Goal: Information Seeking & Learning: Learn about a topic

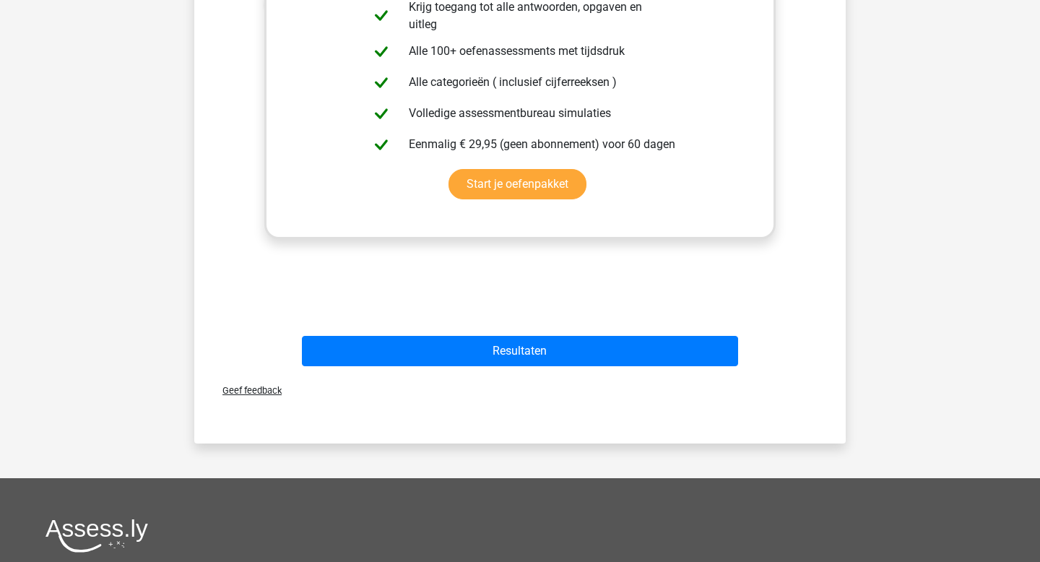
scroll to position [510, 0]
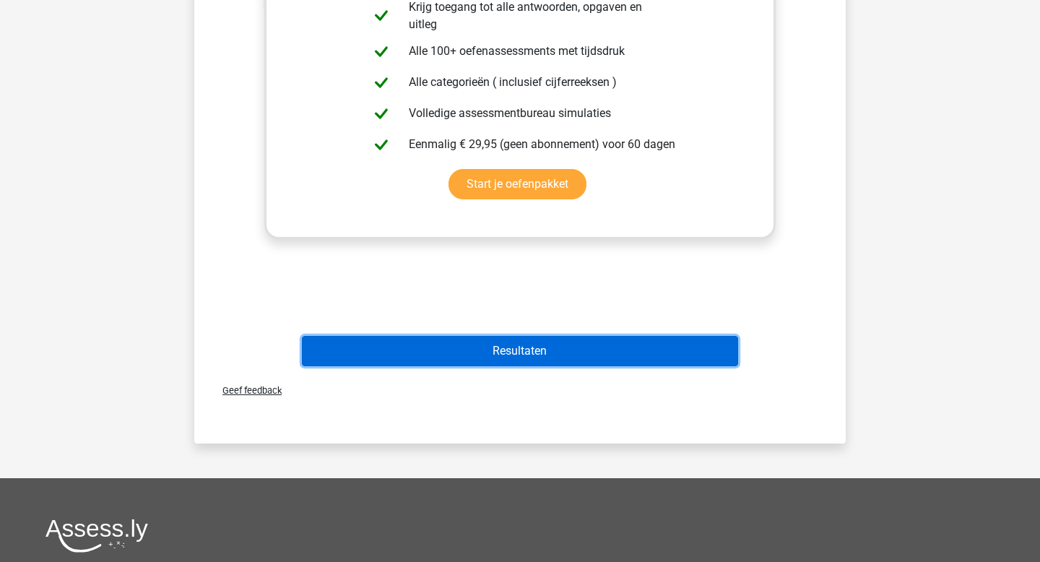
click at [517, 347] on button "Resultaten" at bounding box center [520, 351] width 437 height 30
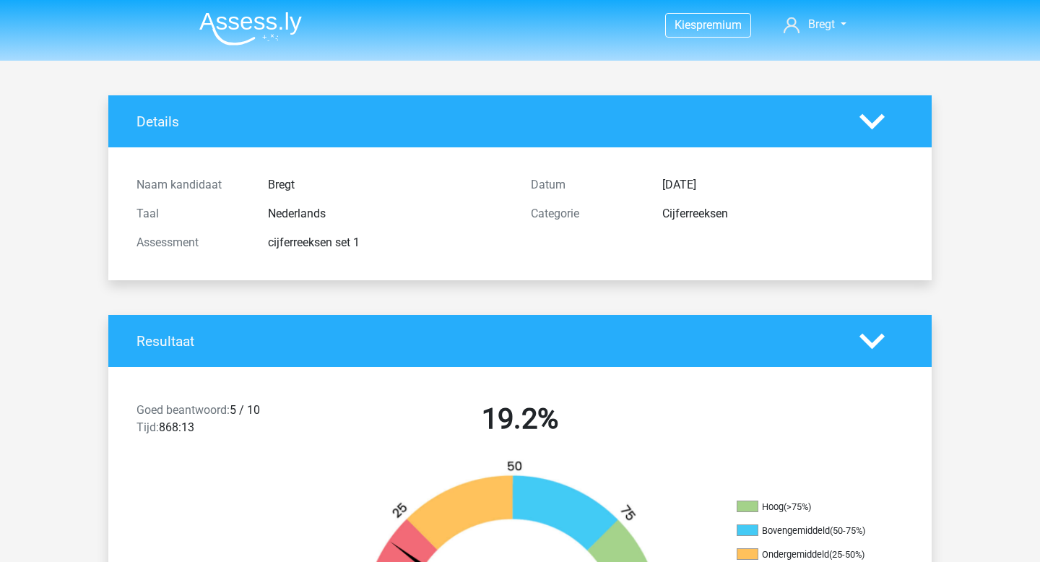
click at [253, 27] on img at bounding box center [250, 29] width 103 height 34
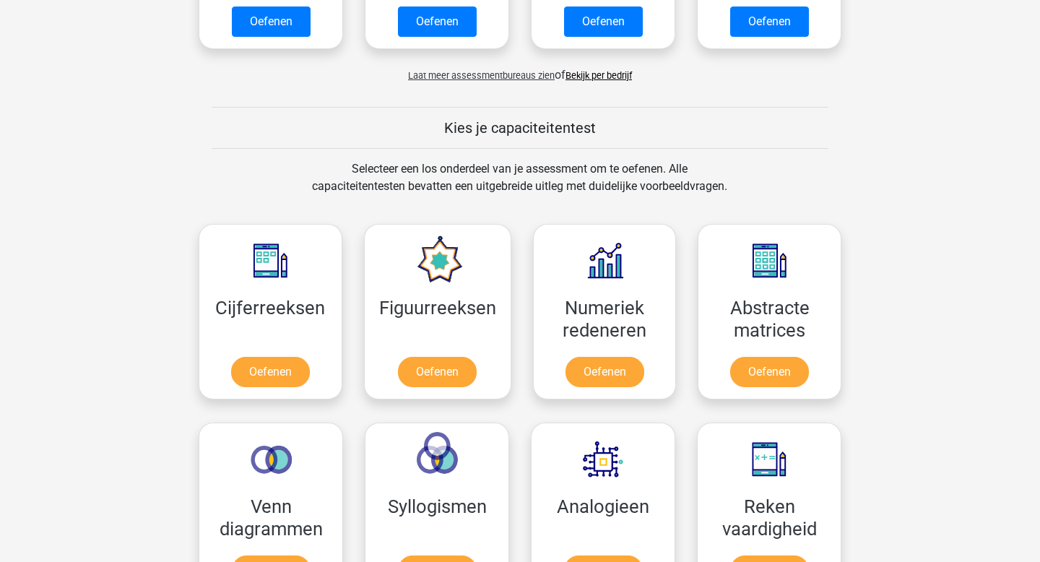
scroll to position [459, 0]
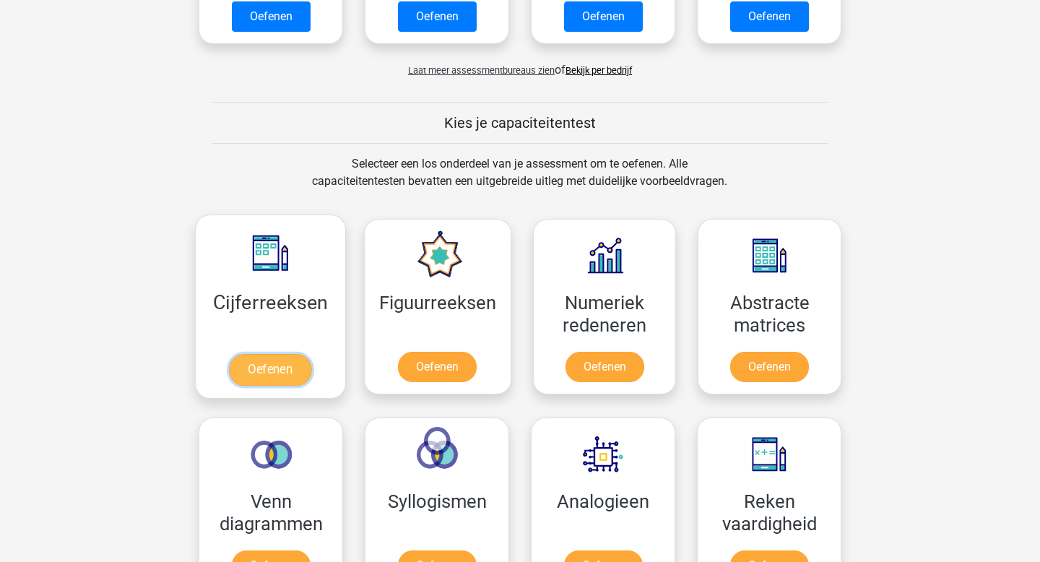
click at [285, 368] on link "Oefenen" at bounding box center [270, 370] width 82 height 32
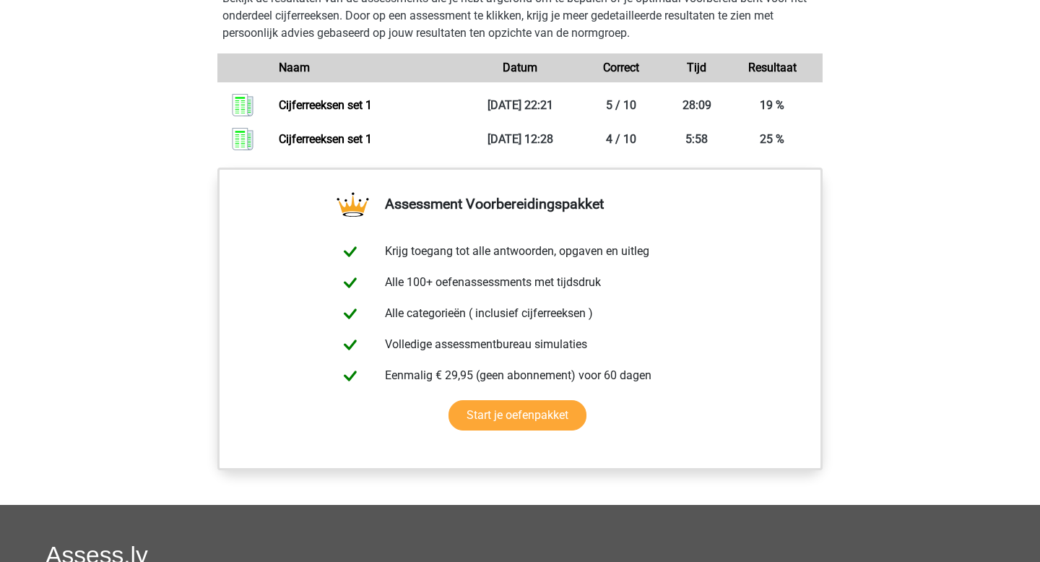
scroll to position [674, 0]
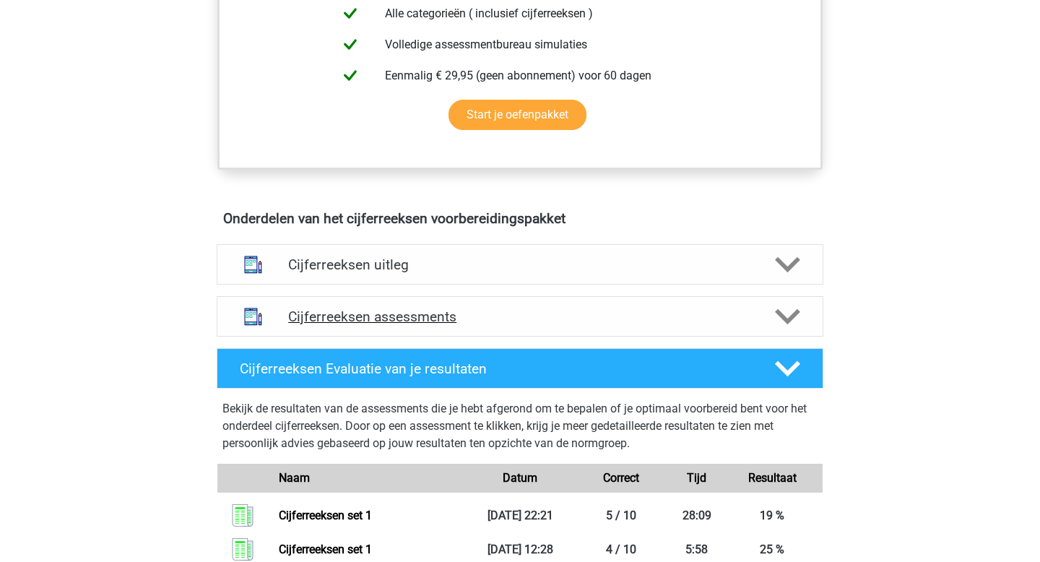
click at [428, 325] on h4 "Cijferreeksen assessments" at bounding box center [520, 316] width 464 height 17
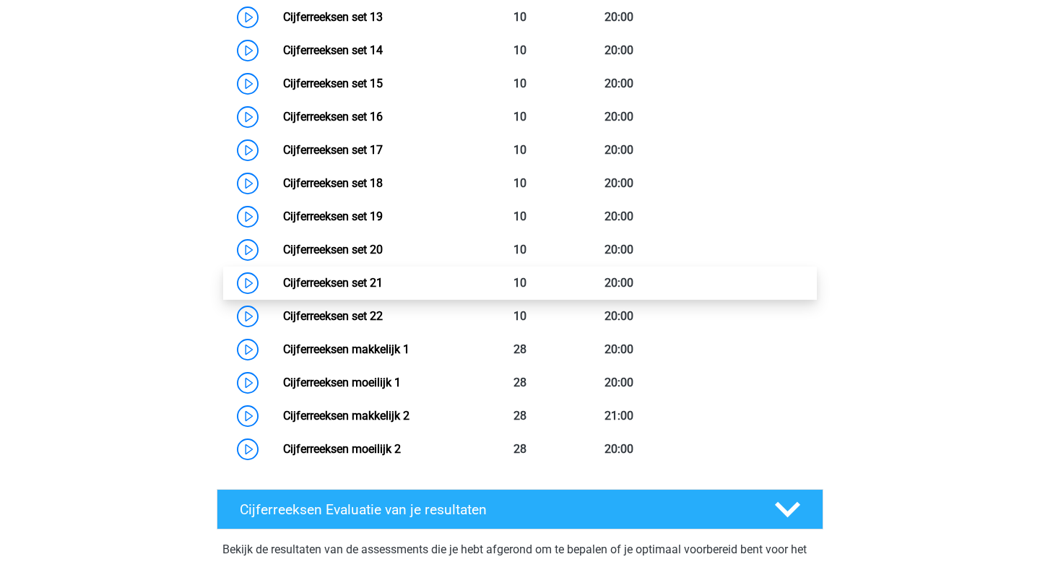
scroll to position [1503, 0]
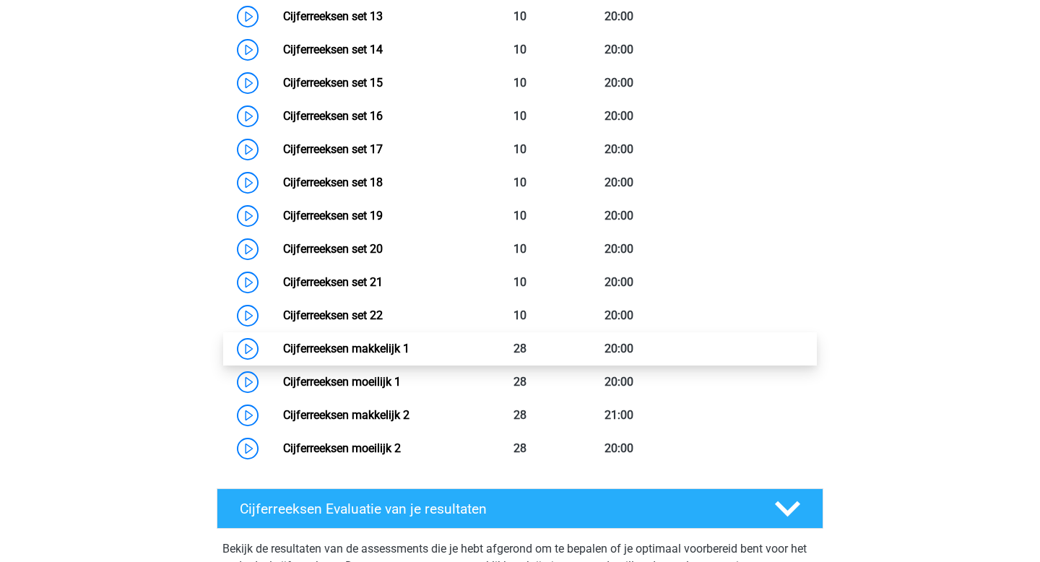
click at [283, 355] on link "Cijferreeksen makkelijk 1" at bounding box center [346, 349] width 126 height 14
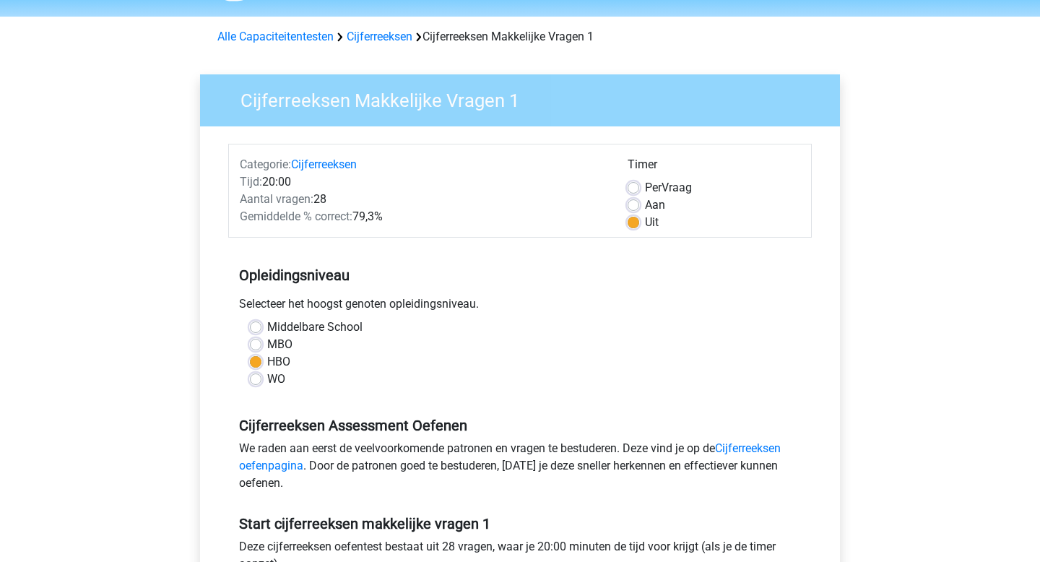
scroll to position [51, 0]
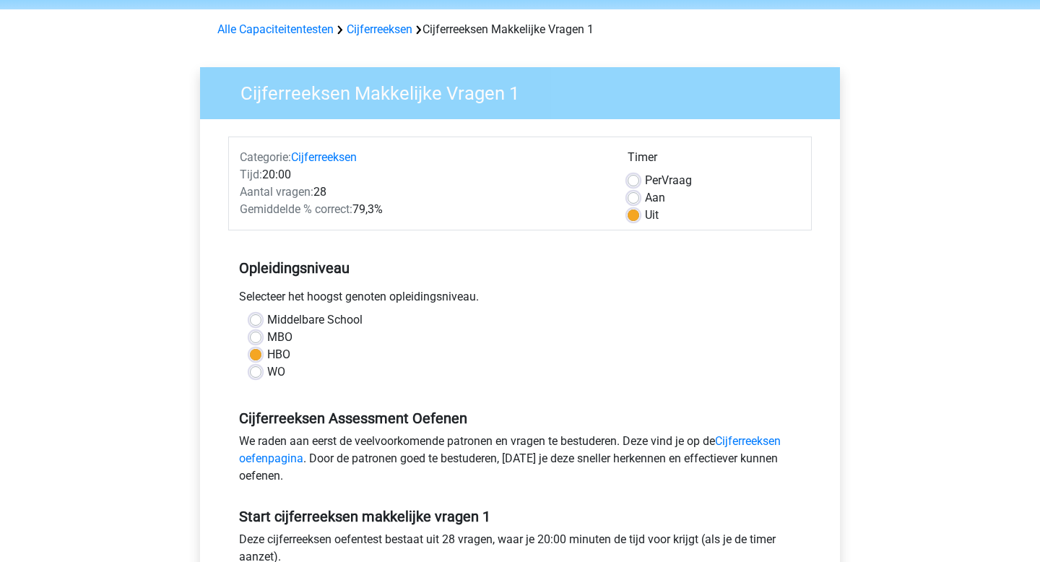
click at [645, 182] on label "Per Vraag" at bounding box center [668, 180] width 47 height 17
click at [635, 182] on input "Per Vraag" at bounding box center [634, 179] width 12 height 14
radio input "true"
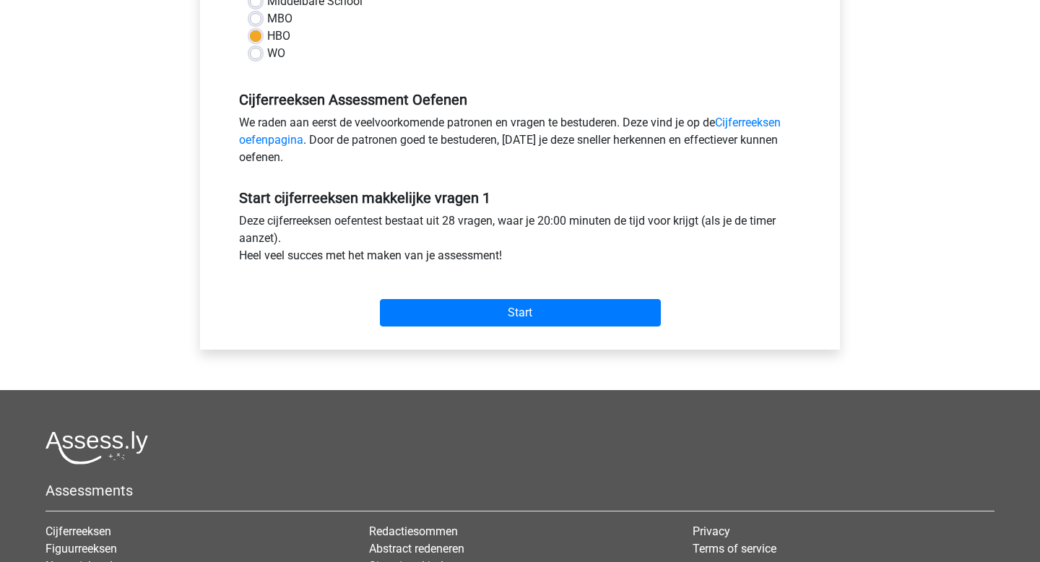
scroll to position [0, 0]
